Goal: Transaction & Acquisition: Purchase product/service

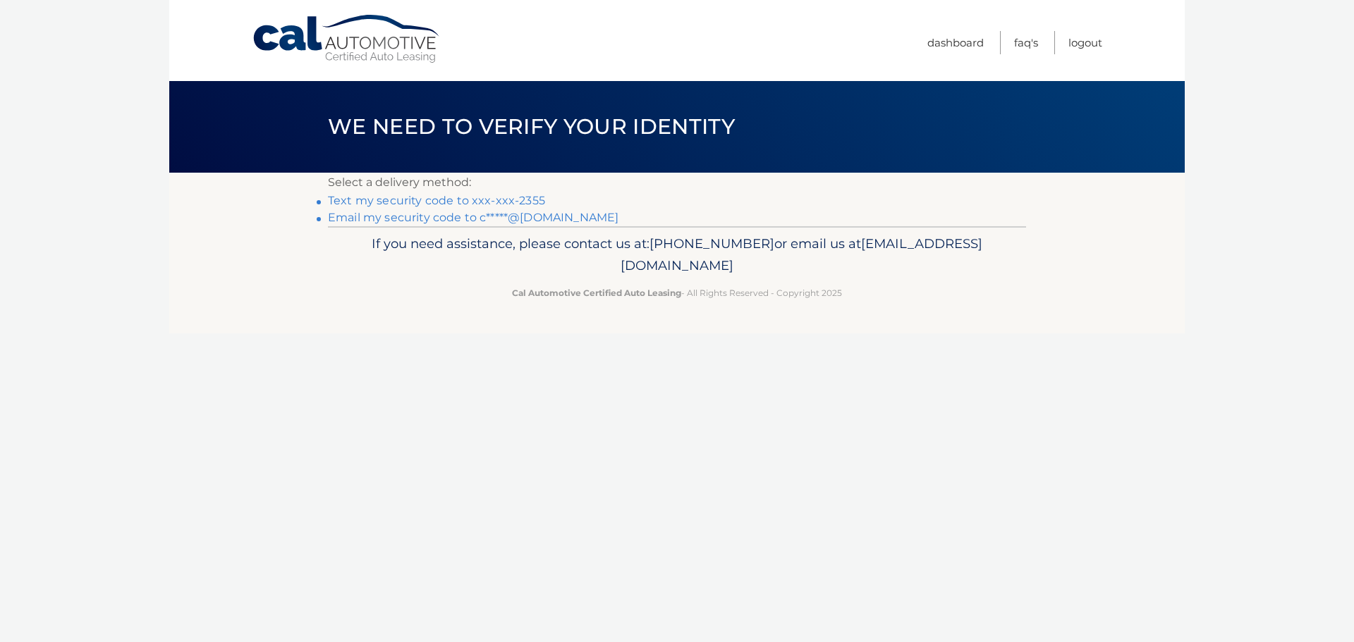
click at [472, 200] on link "Text my security code to xxx-xxx-2355" at bounding box center [436, 200] width 217 height 13
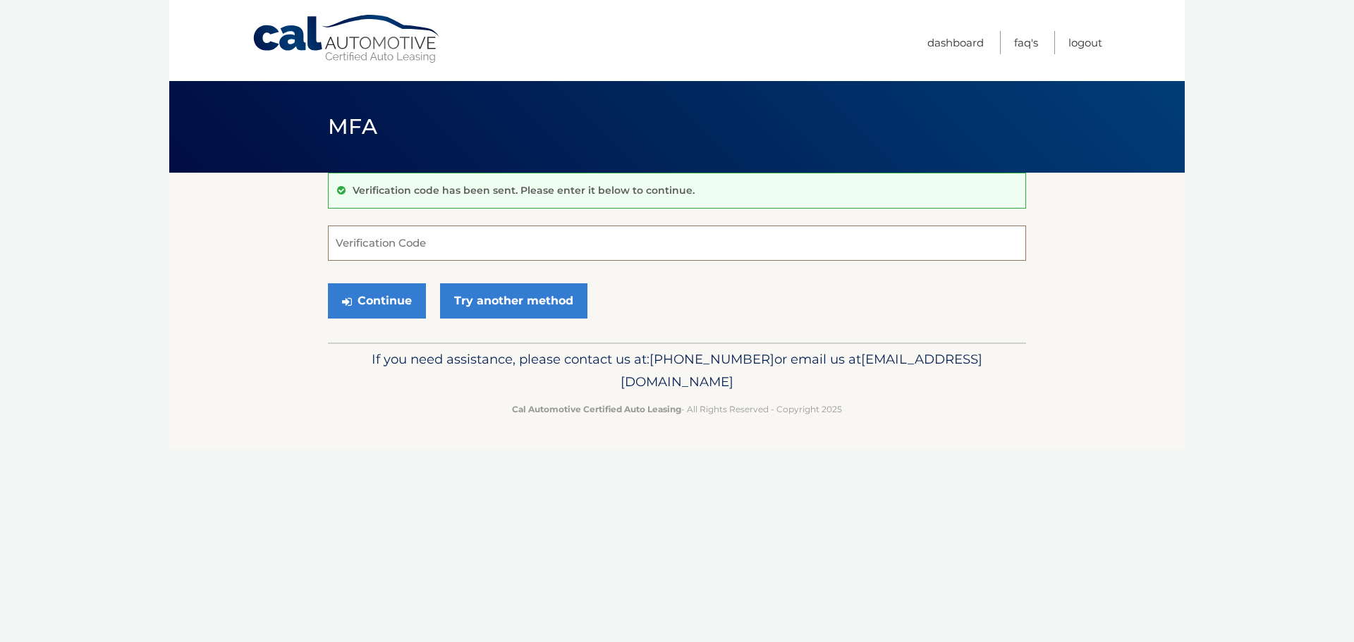
click at [690, 236] on input "Verification Code" at bounding box center [677, 243] width 698 height 35
type input "234682"
click at [377, 297] on button "Continue" at bounding box center [377, 300] width 98 height 35
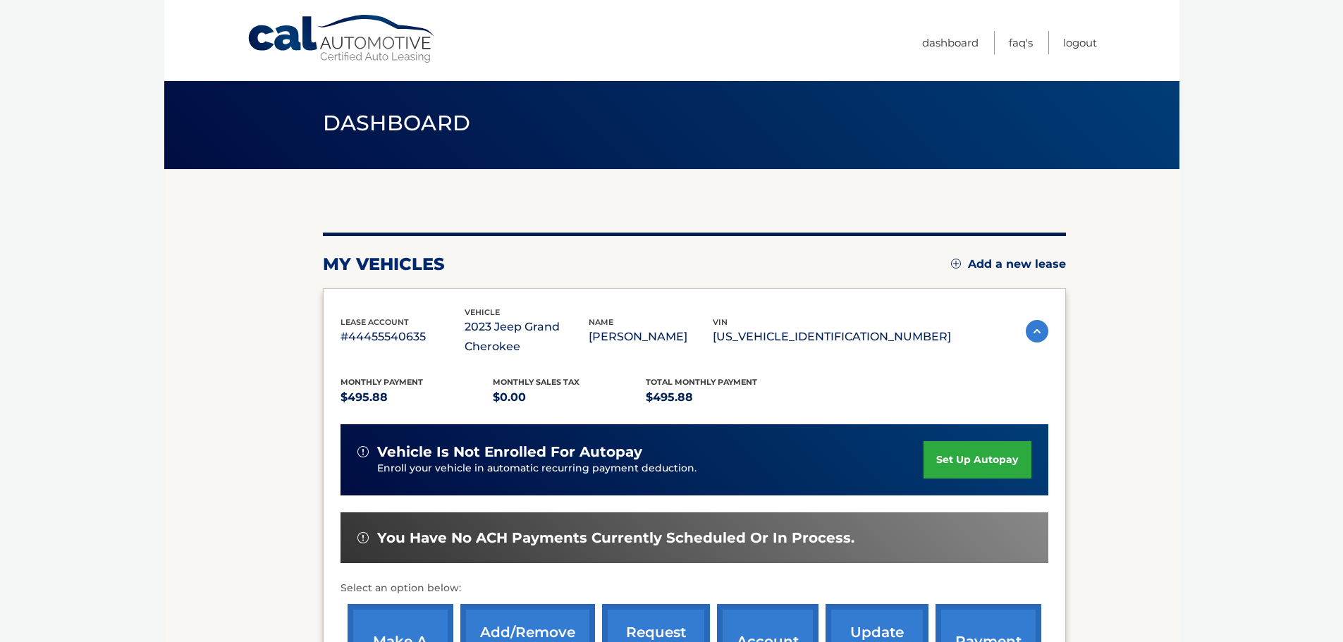
scroll to position [141, 0]
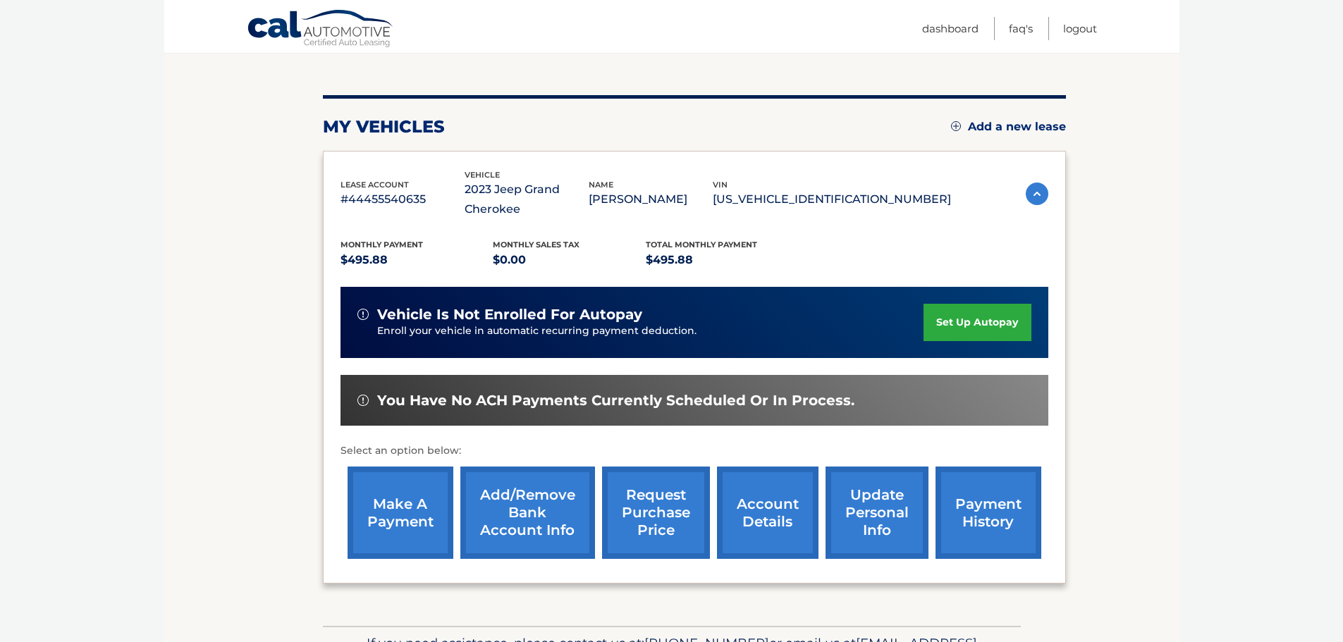
click at [405, 506] on link "make a payment" at bounding box center [401, 513] width 106 height 92
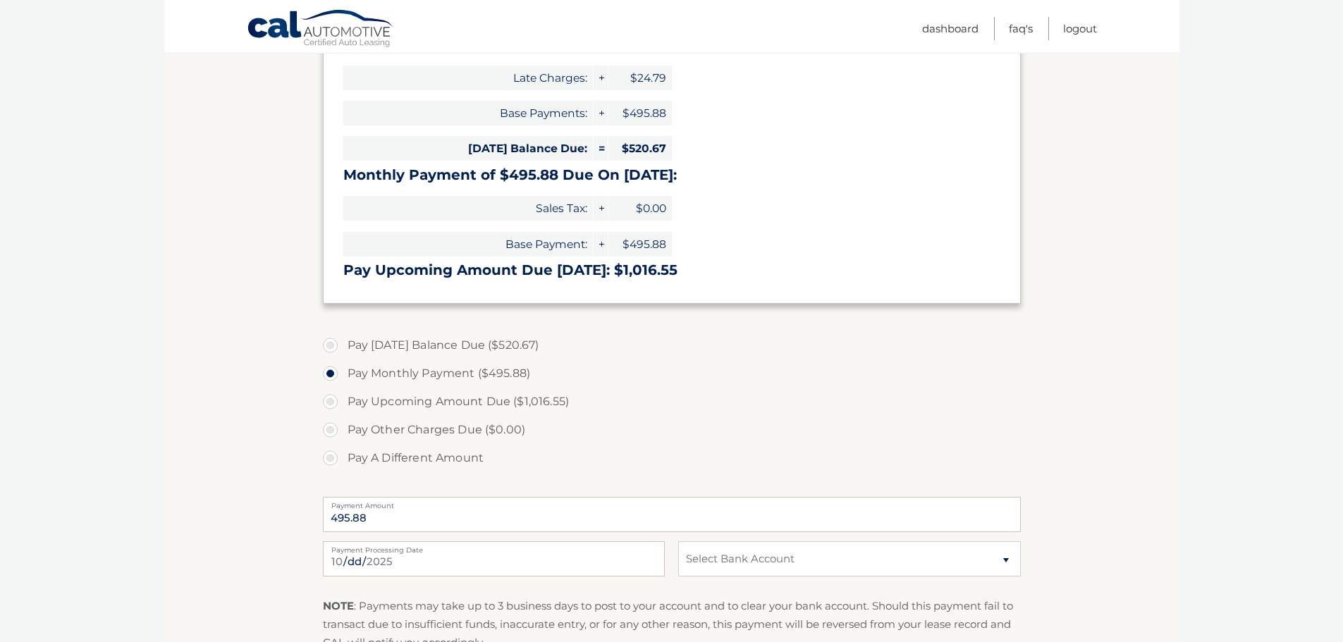
scroll to position [282, 0]
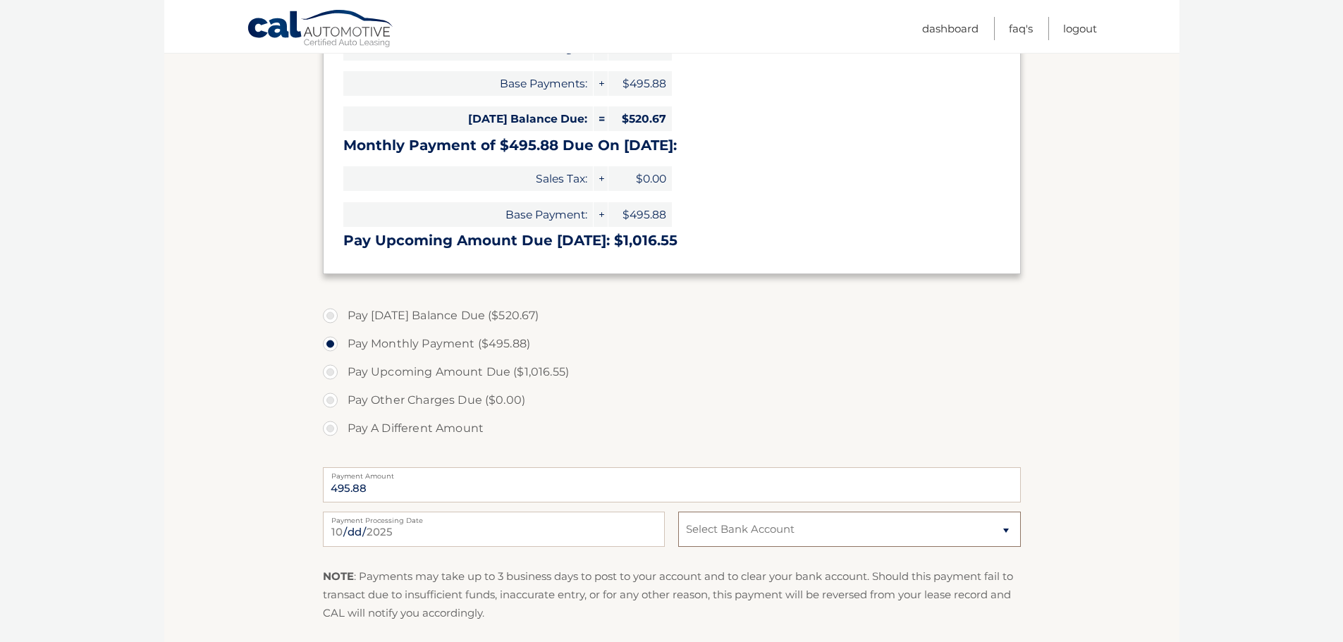
click at [783, 525] on select "Select Bank Account Checking CITIZENS BANK, NATIONAL ASSOCIATION *****7470 Chec…" at bounding box center [849, 529] width 342 height 35
select select "MTQ3MTY2NjMtMGY1Mi00NTk2LWI3MjMtNTQxNjAyNTVhYjg5"
click at [678, 512] on select "Select Bank Account Checking CITIZENS BANK, NATIONAL ASSOCIATION *****7470 Chec…" at bounding box center [849, 529] width 342 height 35
click at [1081, 445] on section "Account Overview | Make a Payment Payment Information Balance Forward: Late Cha…" at bounding box center [671, 302] width 1015 height 823
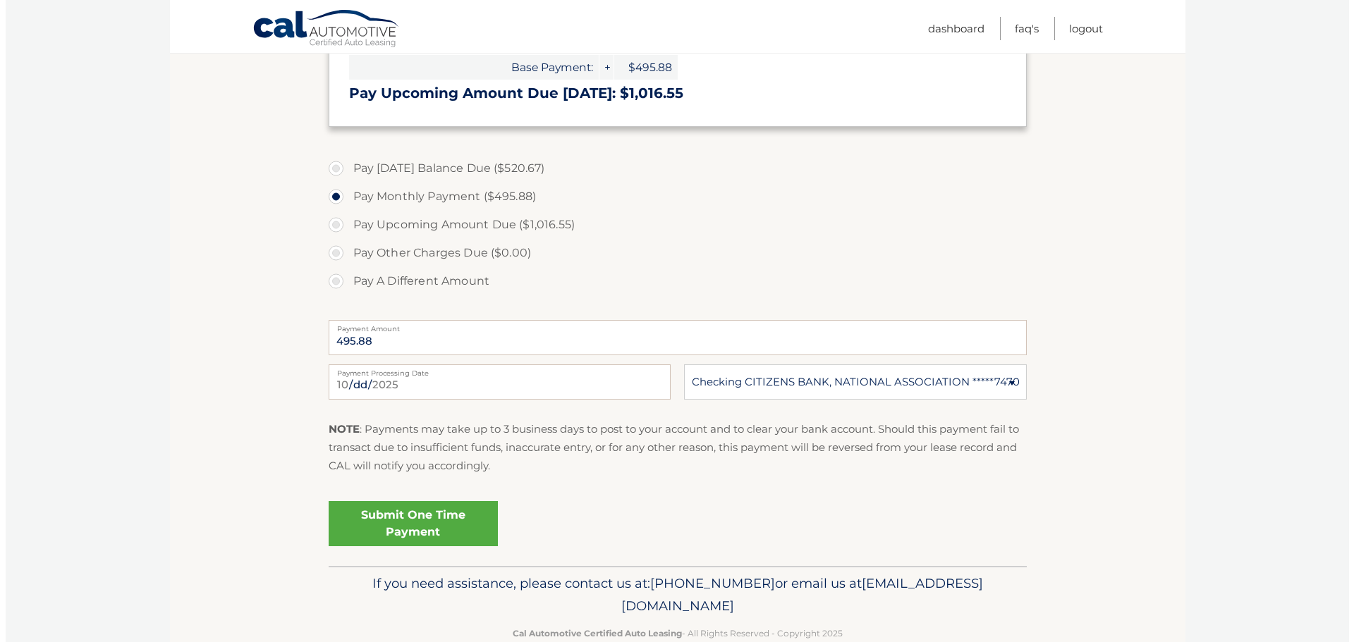
scroll to position [460, 0]
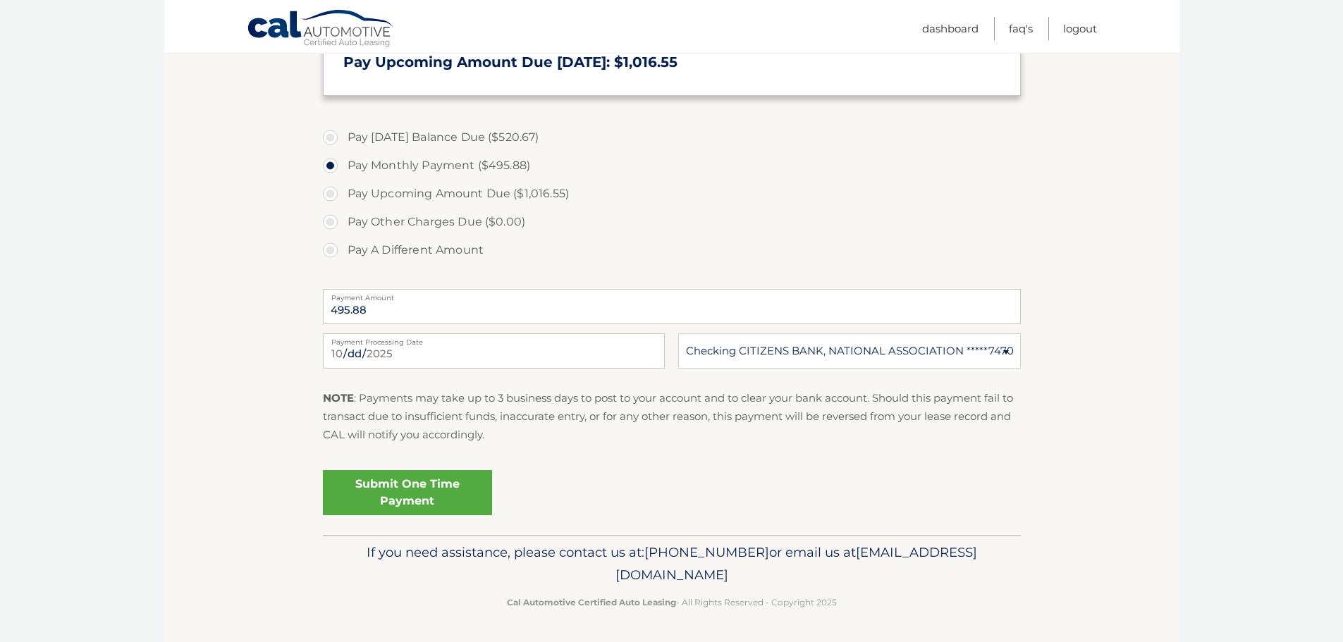
click at [427, 510] on link "Submit One Time Payment" at bounding box center [407, 492] width 169 height 45
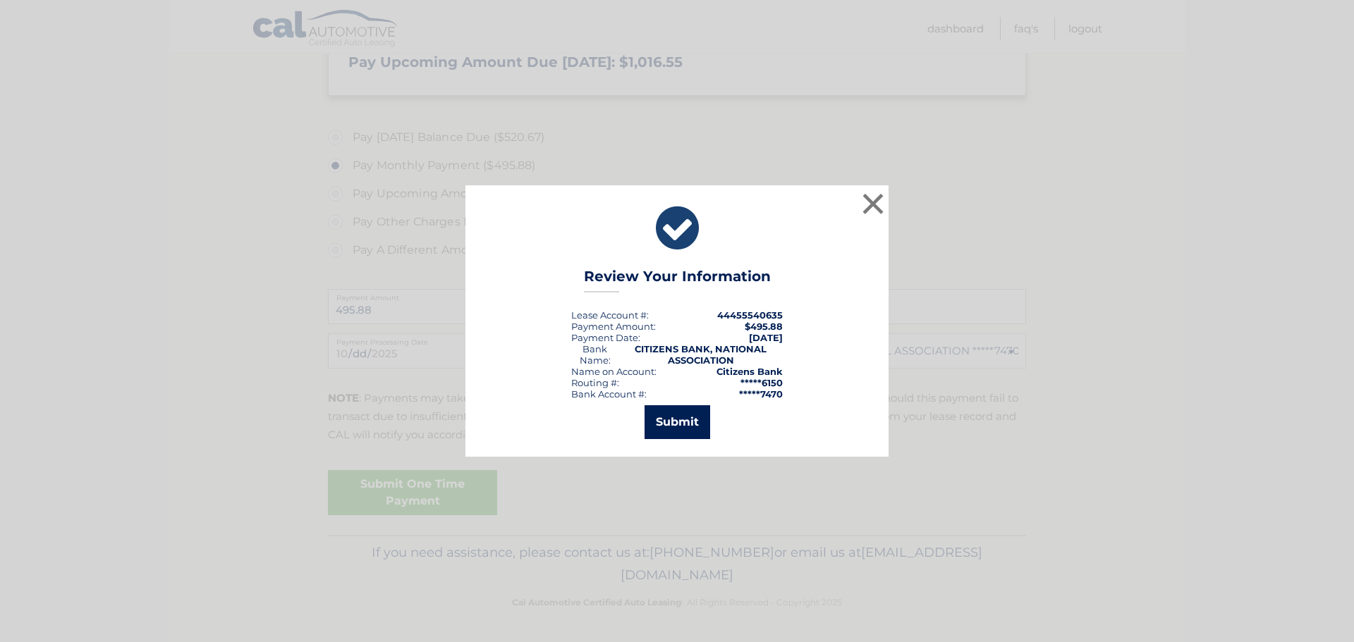
click at [684, 412] on button "Submit" at bounding box center [677, 422] width 66 height 34
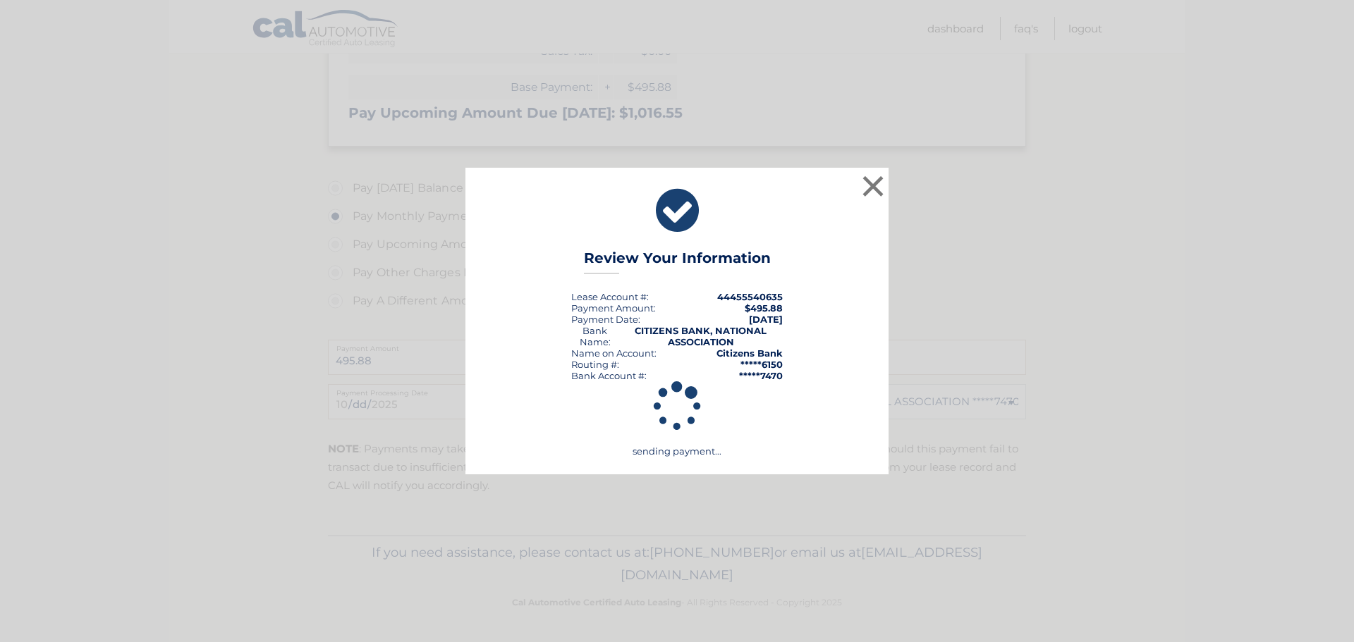
scroll to position [410, 0]
click at [684, 412] on icon at bounding box center [676, 406] width 361 height 237
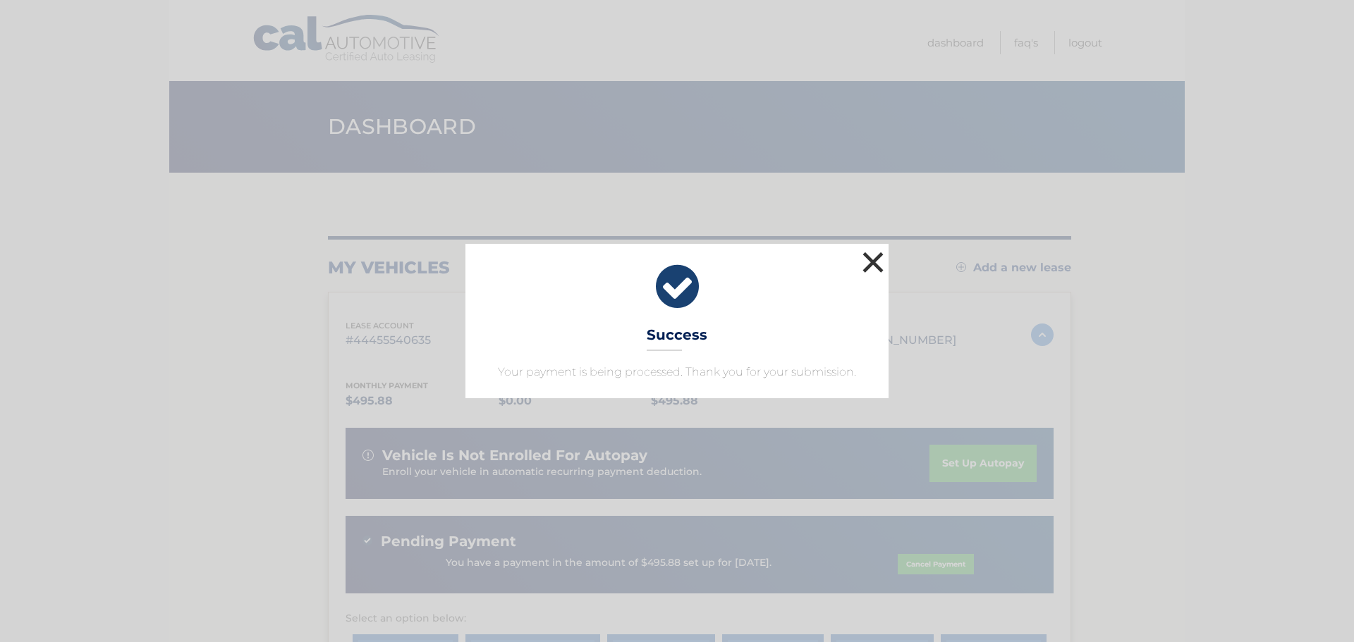
click at [869, 260] on button "×" at bounding box center [873, 262] width 28 height 28
click at [869, 260] on div "my vehicles Add a new lease" at bounding box center [699, 267] width 743 height 21
